Goal: Task Accomplishment & Management: Complete application form

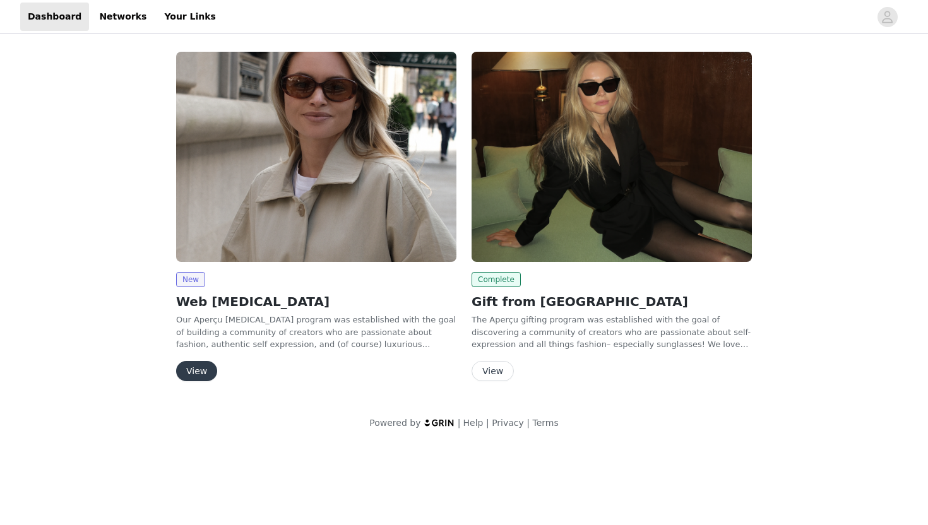
click at [206, 373] on button "View" at bounding box center [196, 371] width 41 height 20
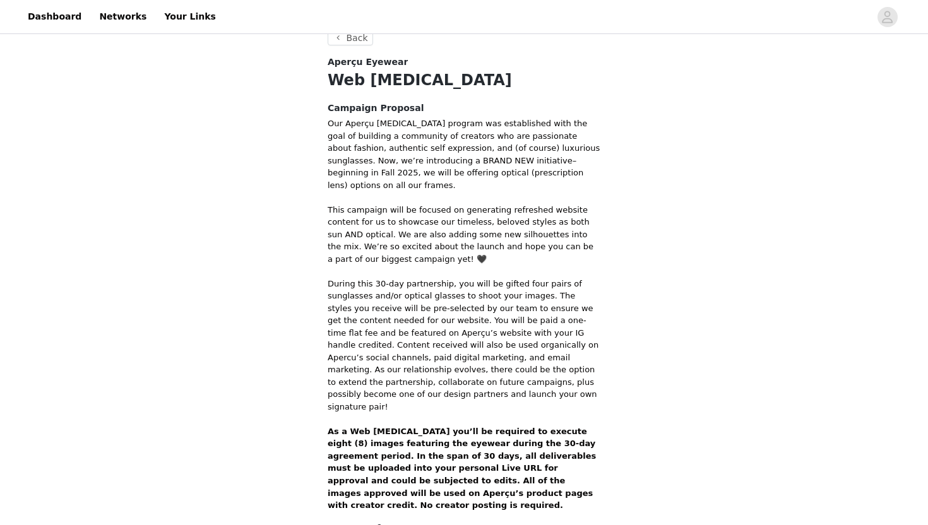
scroll to position [371, 0]
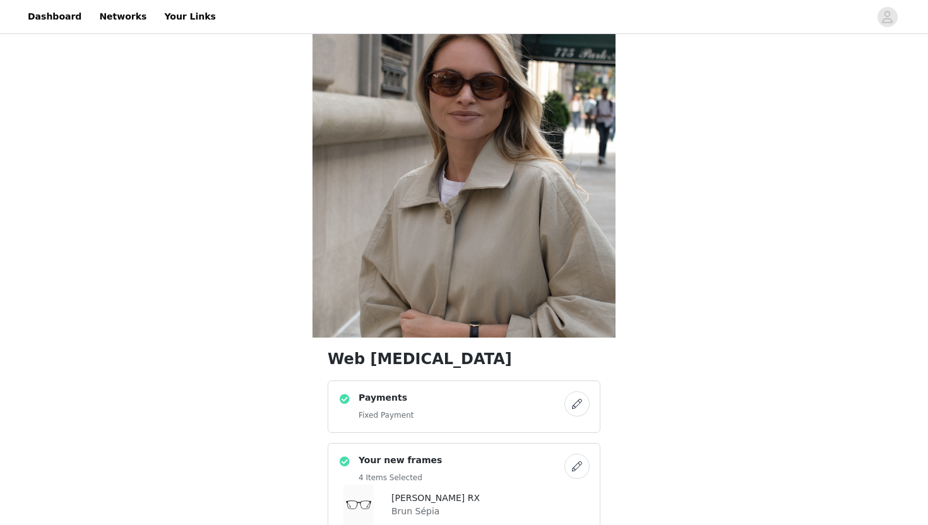
scroll to position [56, 0]
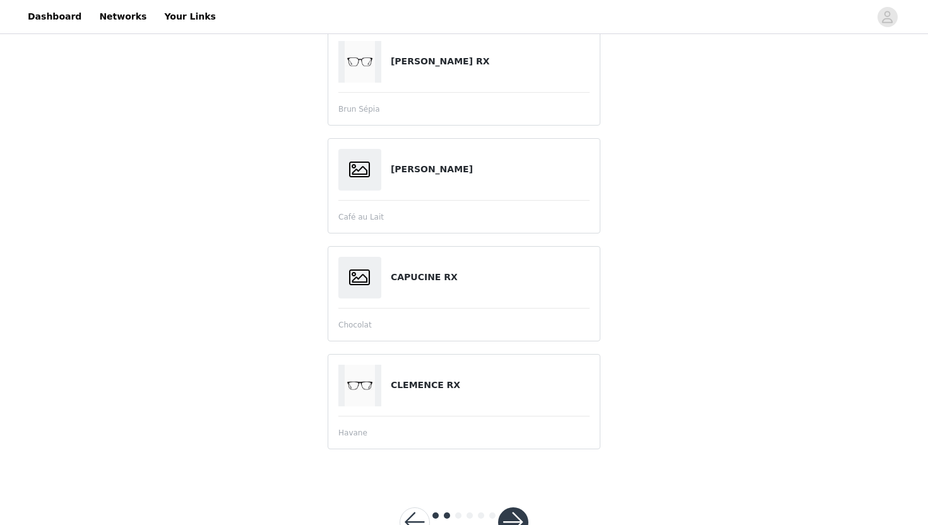
scroll to position [247, 0]
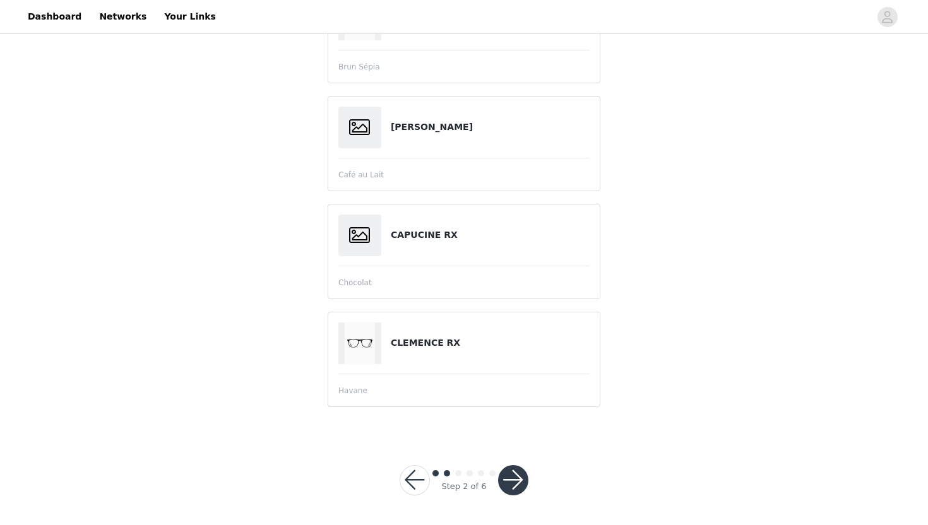
click at [513, 479] on button "button" at bounding box center [513, 480] width 30 height 30
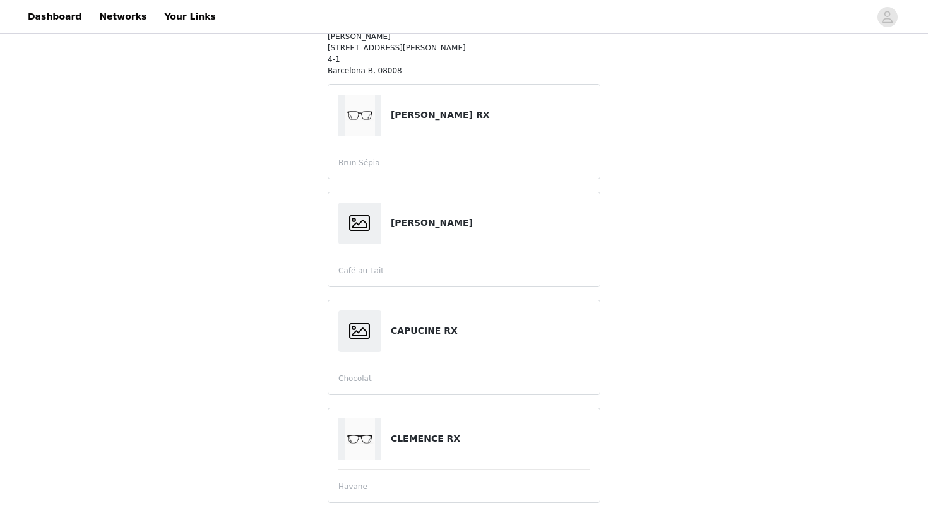
scroll to position [11, 0]
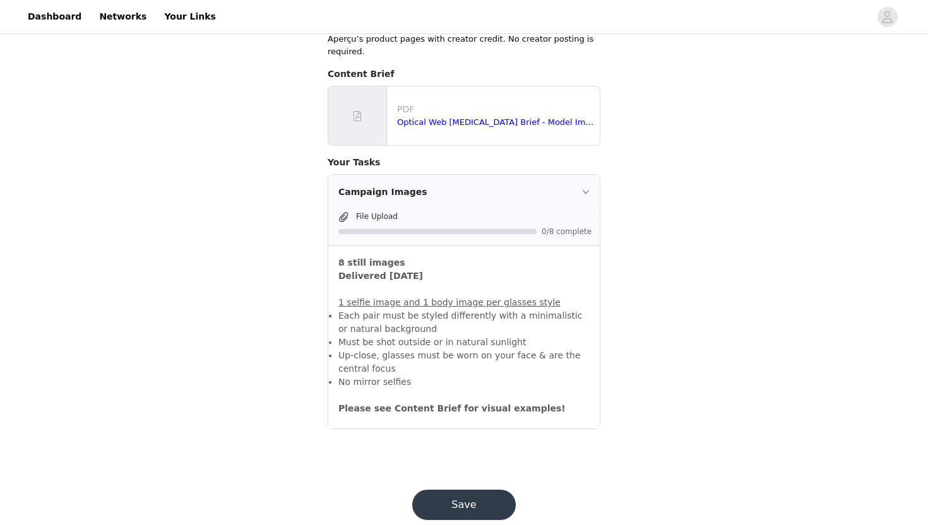
scroll to position [177, 0]
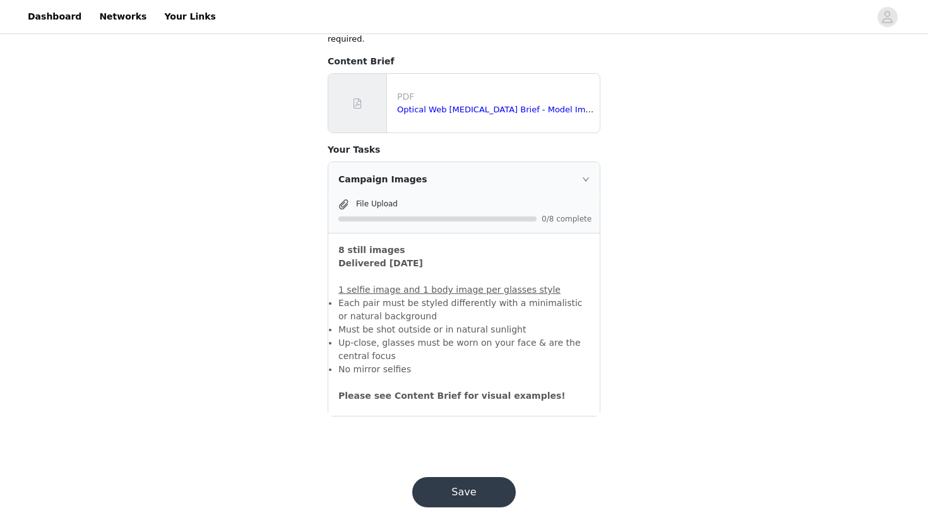
click at [484, 479] on button "Save" at bounding box center [464, 492] width 104 height 30
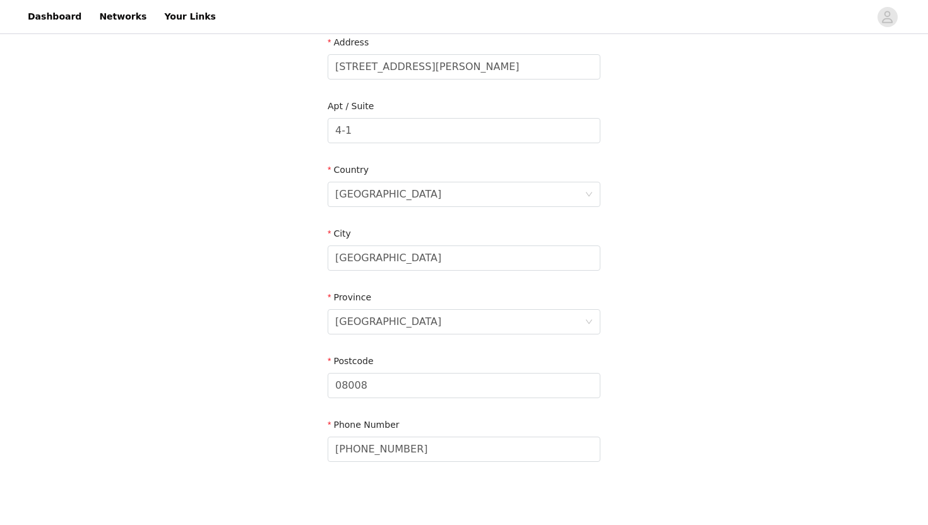
scroll to position [335, 0]
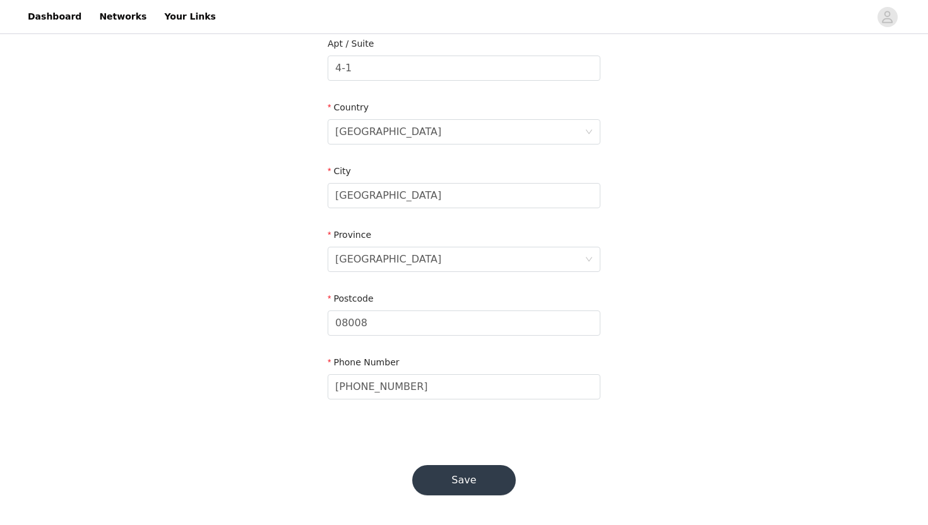
click at [473, 469] on button "Save" at bounding box center [464, 480] width 104 height 30
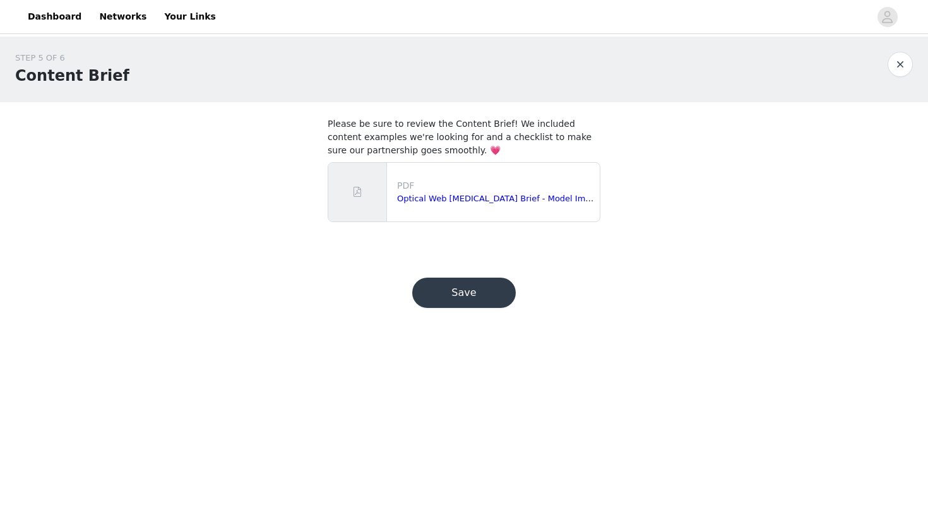
click at [484, 294] on button "Save" at bounding box center [464, 293] width 104 height 30
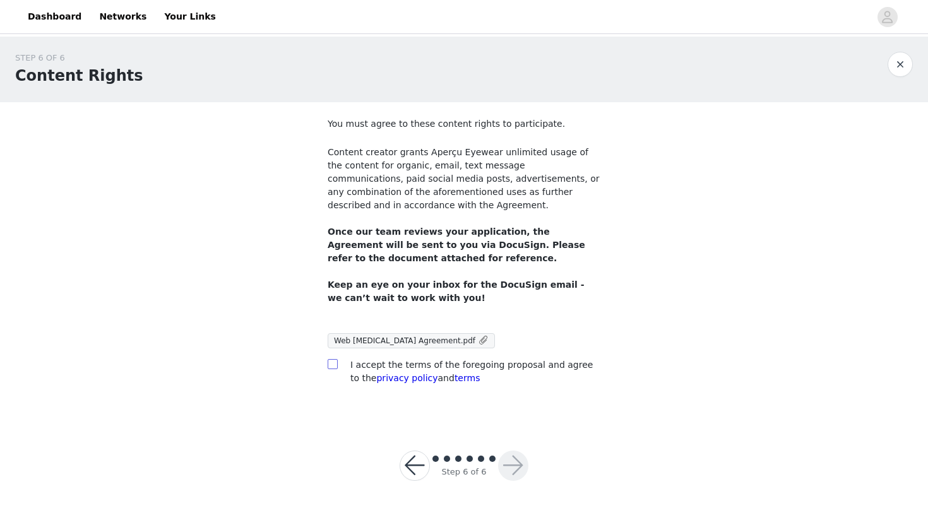
click at [335, 369] on span at bounding box center [333, 364] width 10 height 10
click at [335, 368] on input "checkbox" at bounding box center [332, 363] width 9 height 9
checkbox input "true"
click at [400, 340] on span "Web [MEDICAL_DATA] Agreement.pdf" at bounding box center [404, 341] width 141 height 9
click at [509, 458] on button "button" at bounding box center [513, 466] width 30 height 30
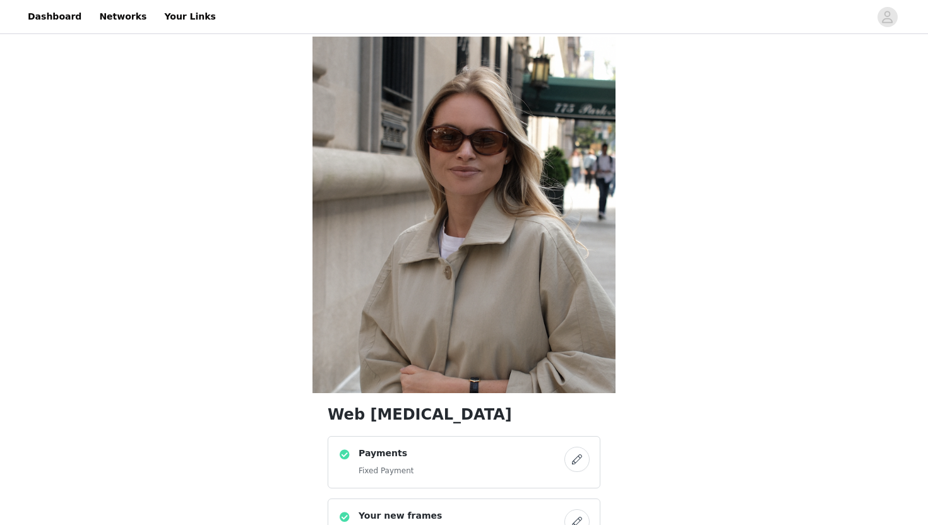
click at [496, 447] on div "Payments Fixed Payment" at bounding box center [451, 462] width 226 height 31
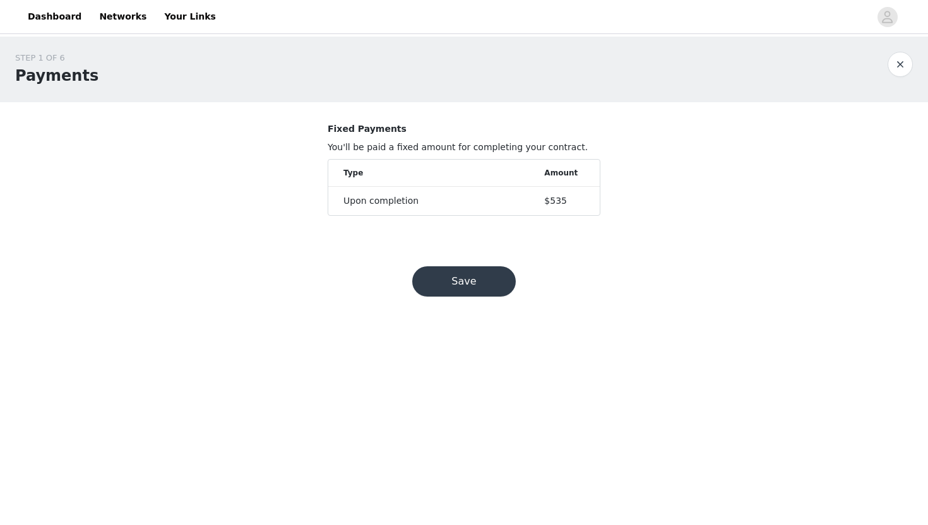
click at [490, 275] on button "Save" at bounding box center [464, 281] width 104 height 30
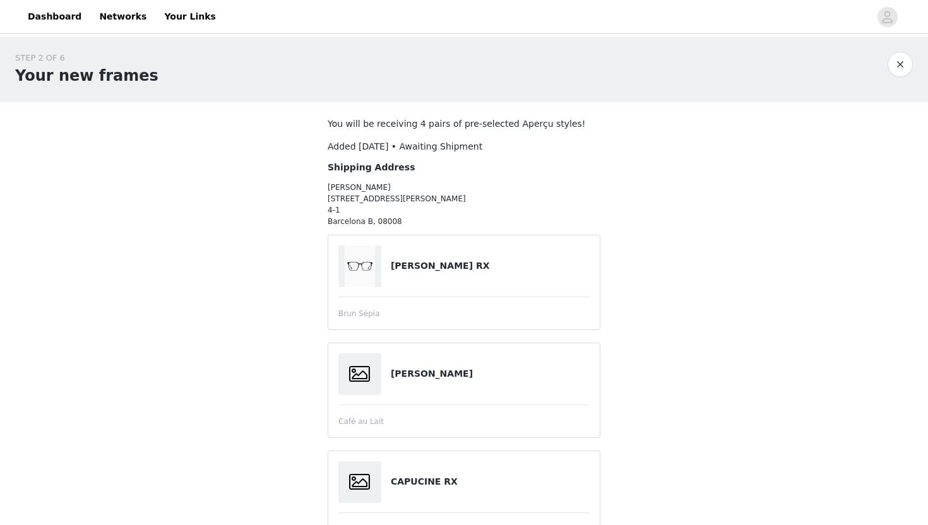
scroll to position [247, 0]
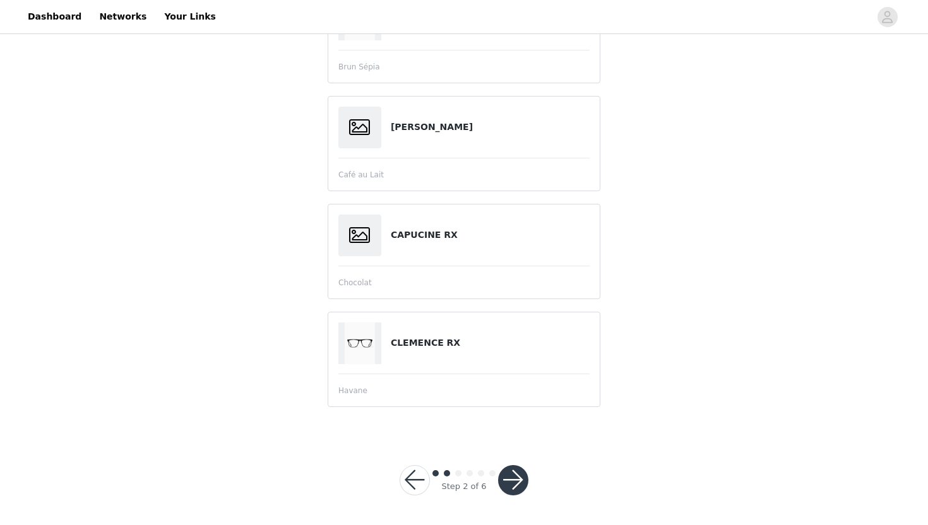
click at [517, 475] on button "button" at bounding box center [513, 480] width 30 height 30
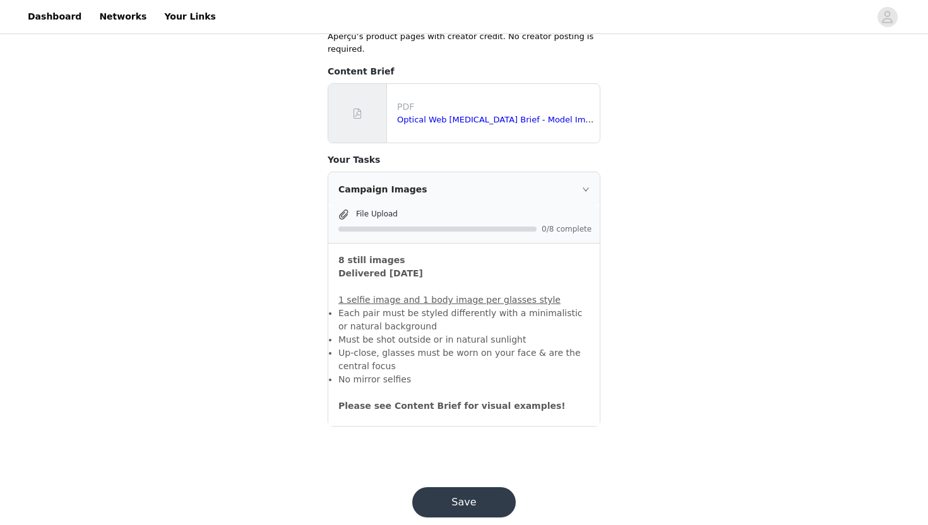
scroll to position [177, 0]
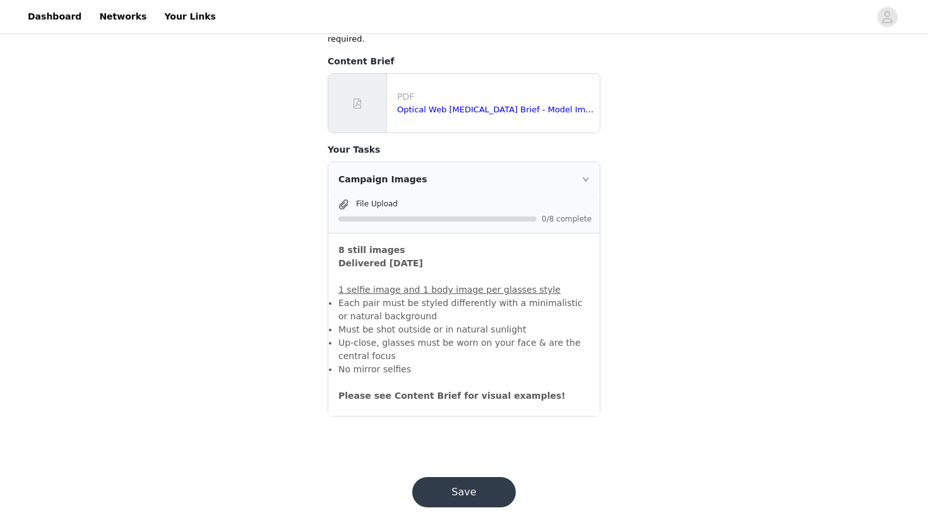
click at [488, 477] on button "Save" at bounding box center [464, 492] width 104 height 30
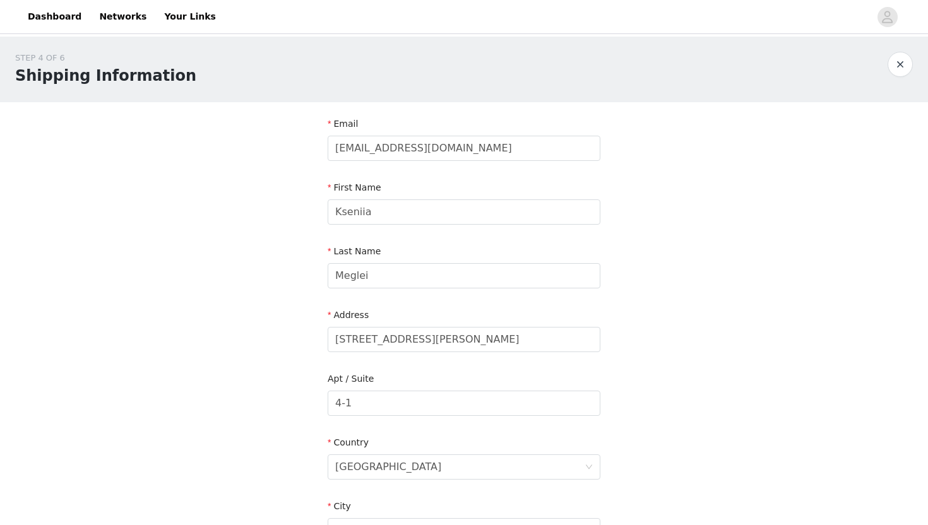
scroll to position [335, 0]
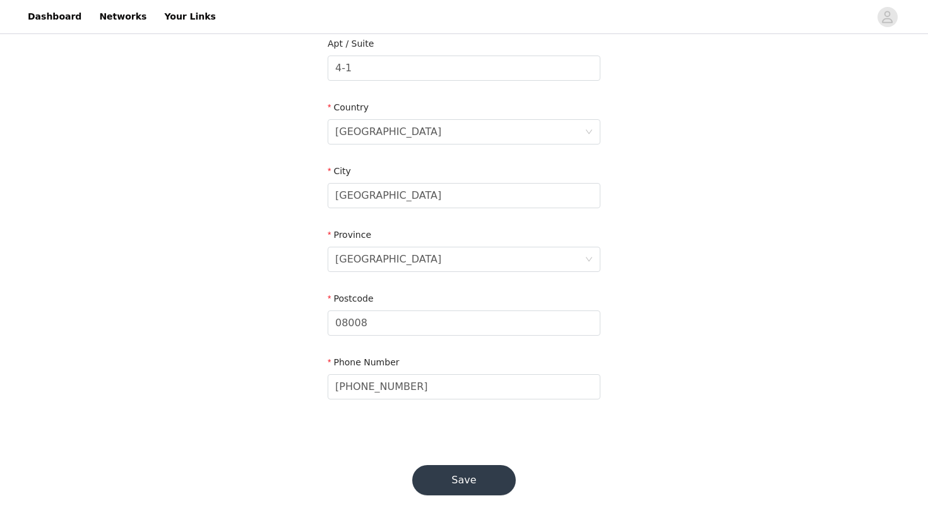
click at [464, 470] on button "Save" at bounding box center [464, 480] width 104 height 30
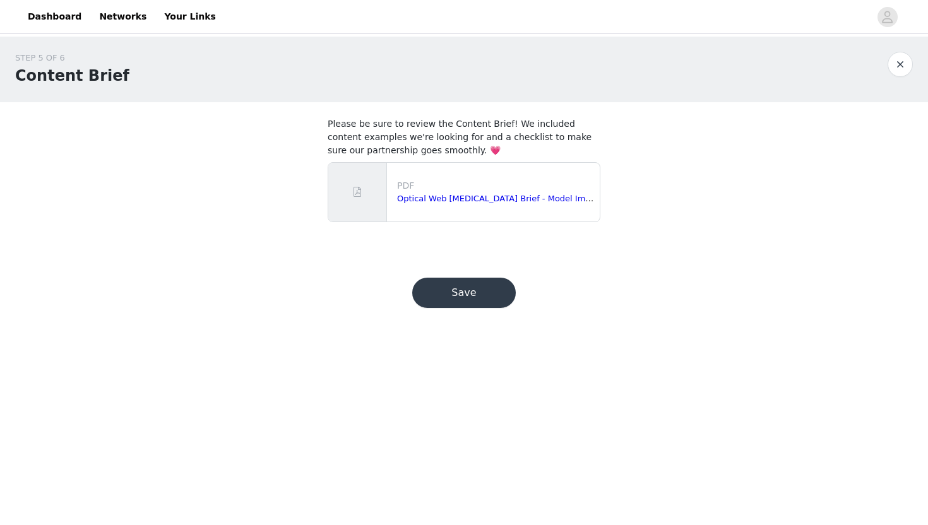
click at [484, 295] on button "Save" at bounding box center [464, 293] width 104 height 30
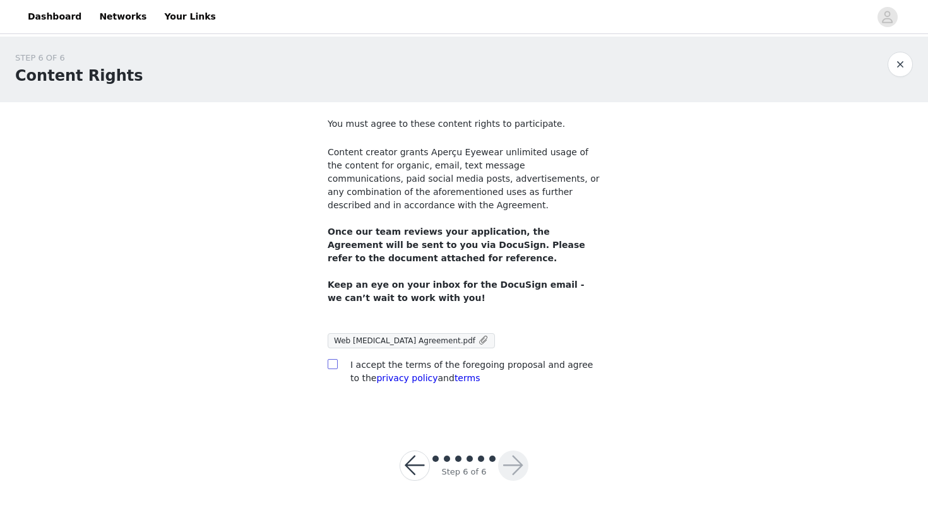
click at [337, 362] on span at bounding box center [333, 364] width 10 height 10
click at [337, 362] on input "checkbox" at bounding box center [332, 363] width 9 height 9
checkbox input "true"
click at [512, 457] on button "button" at bounding box center [513, 466] width 30 height 30
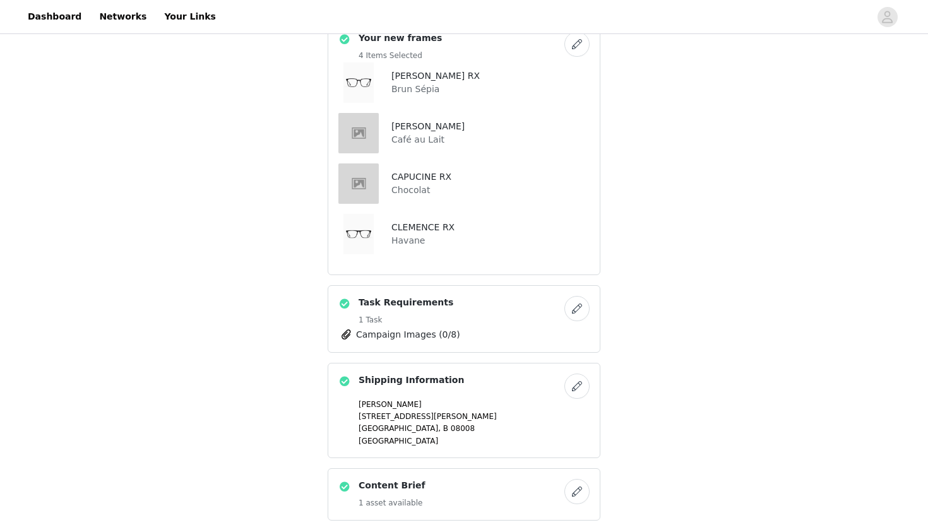
scroll to position [500, 0]
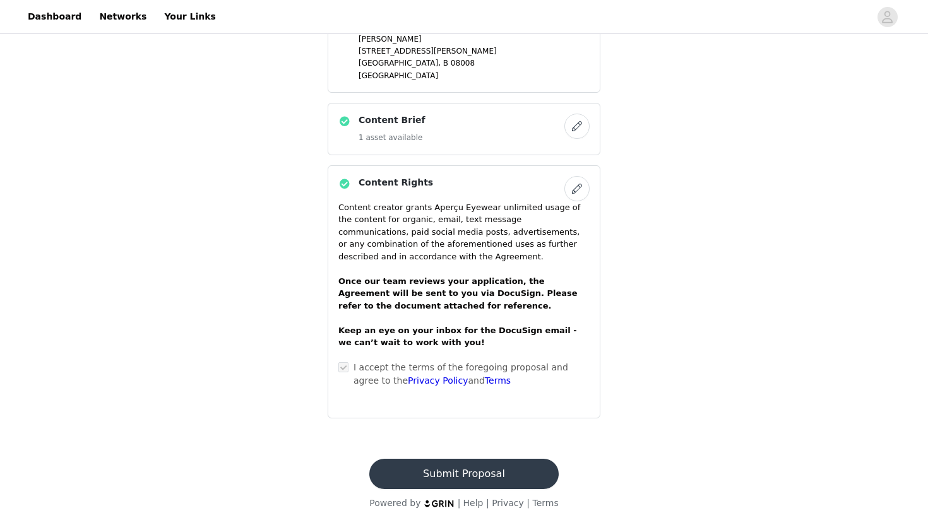
scroll to position [0, 0]
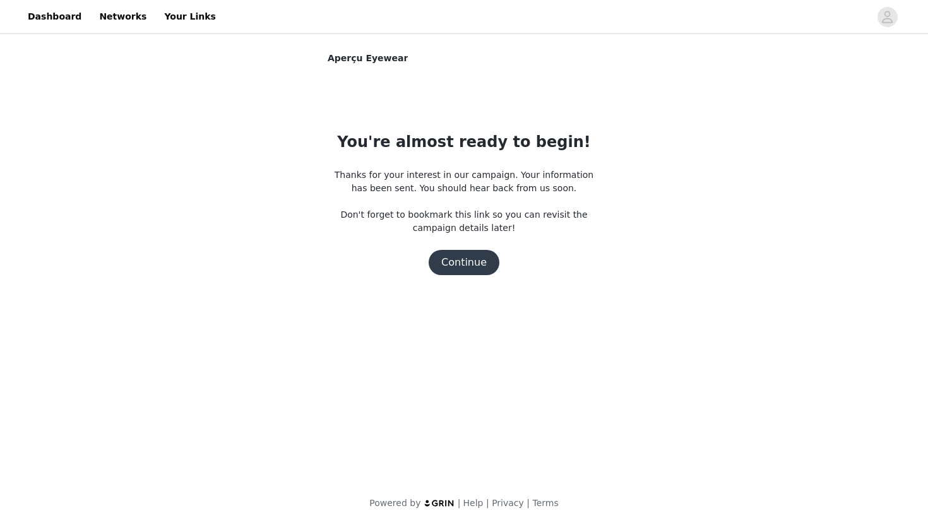
click at [469, 260] on button "Continue" at bounding box center [464, 262] width 71 height 25
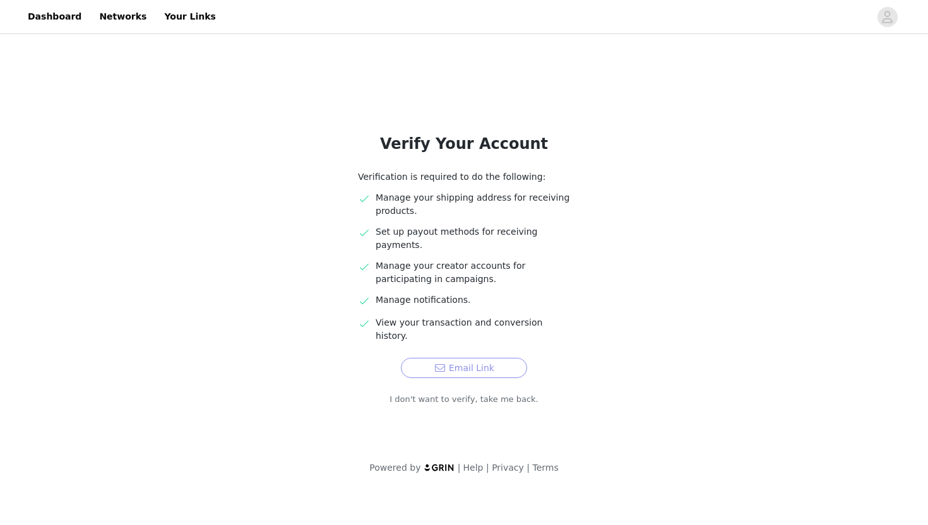
click at [504, 358] on button "Email Link" at bounding box center [464, 368] width 126 height 20
